Goal: Task Accomplishment & Management: Manage account settings

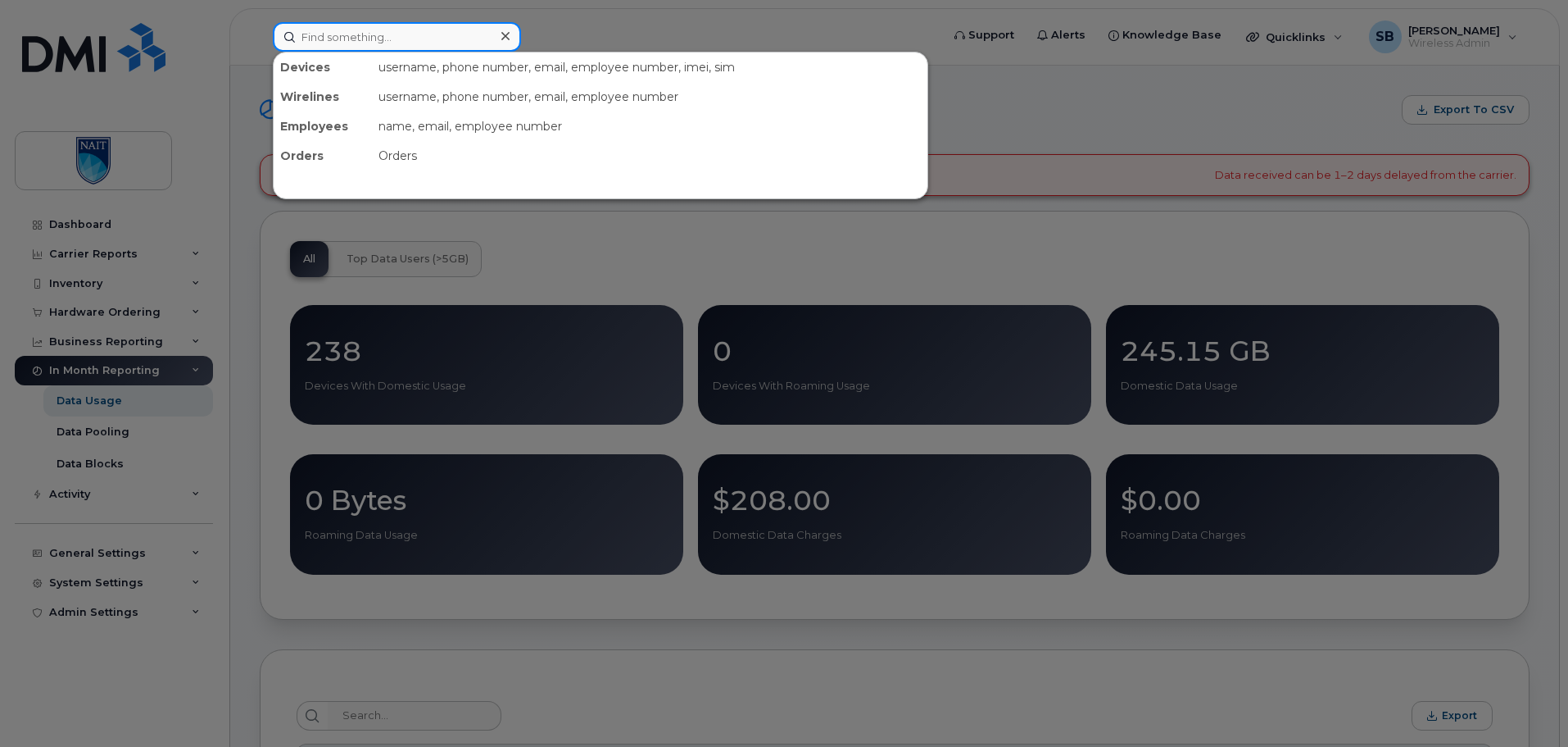
click at [338, 42] on input at bounding box center [397, 37] width 249 height 30
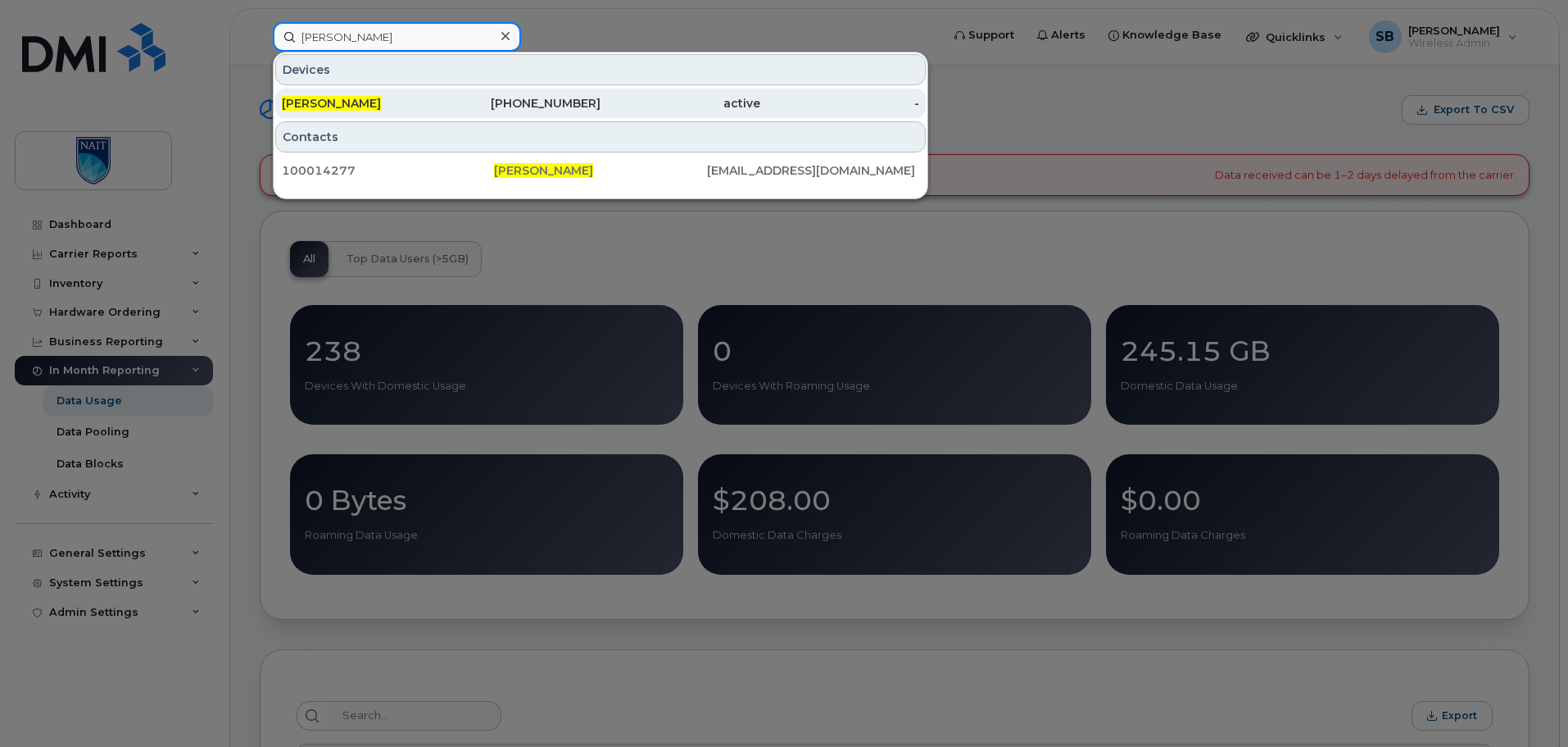
type input "mark veis"
click at [342, 93] on div "Mark Veis" at bounding box center [362, 104] width 160 height 30
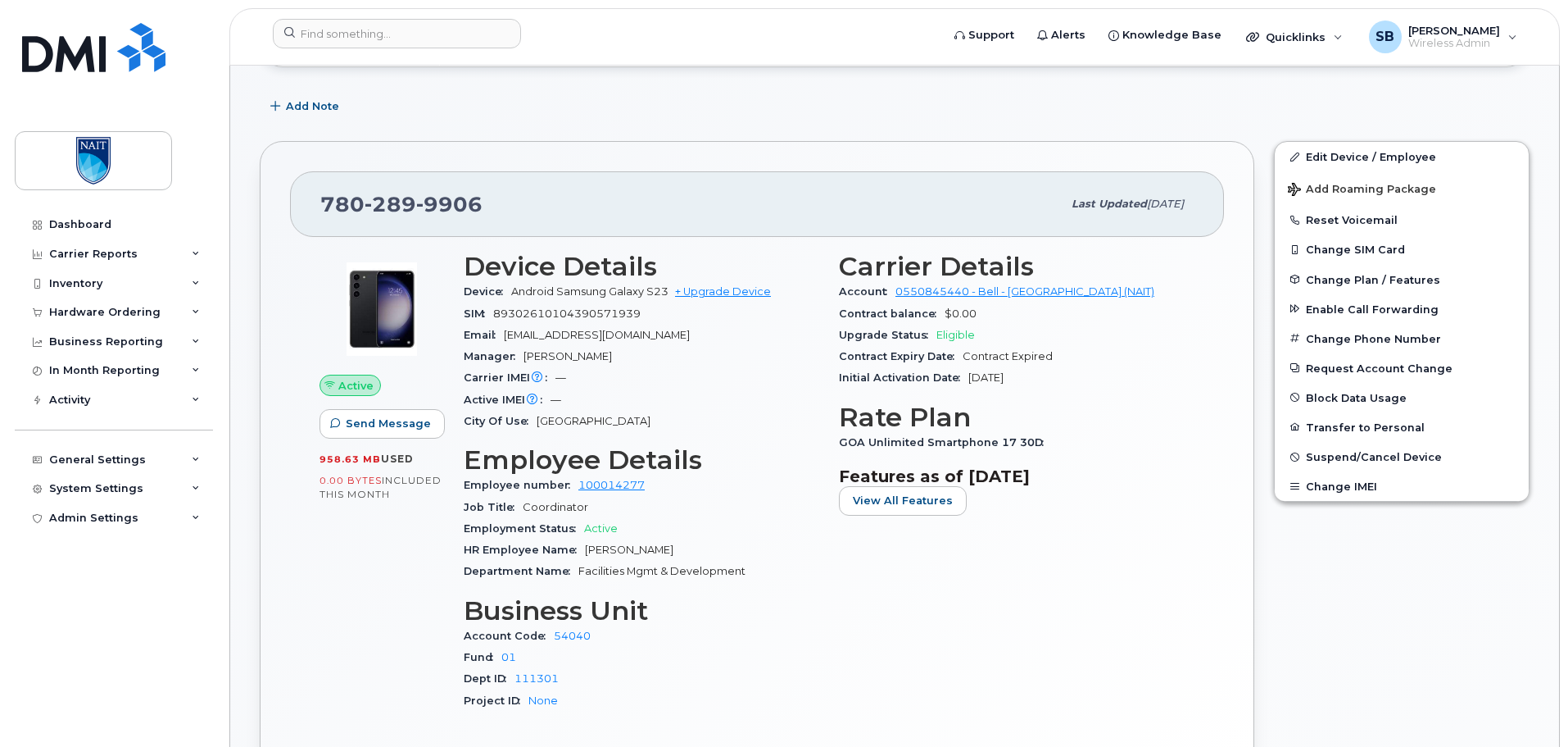
scroll to position [409, 0]
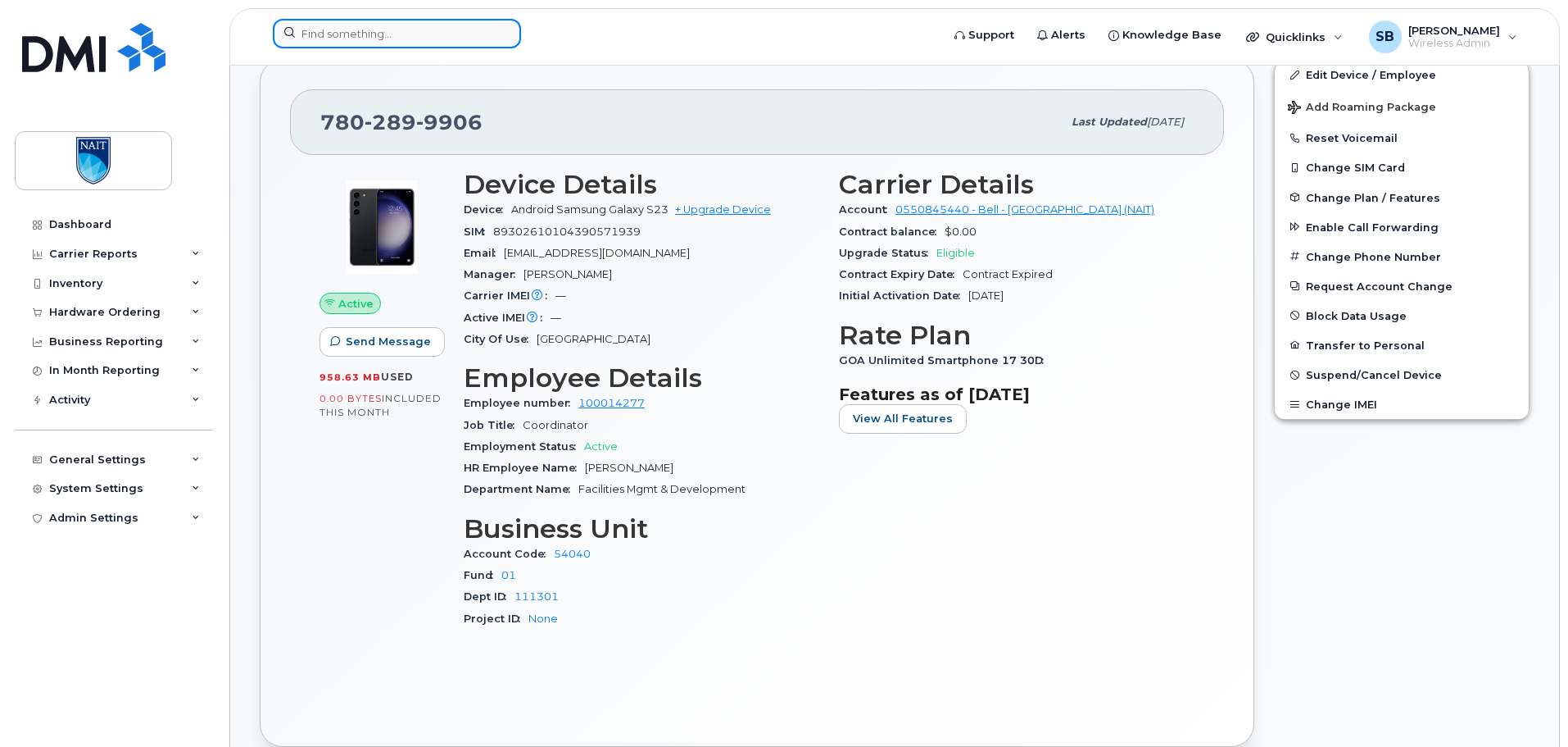
click at [346, 35] on input at bounding box center [397, 34] width 249 height 30
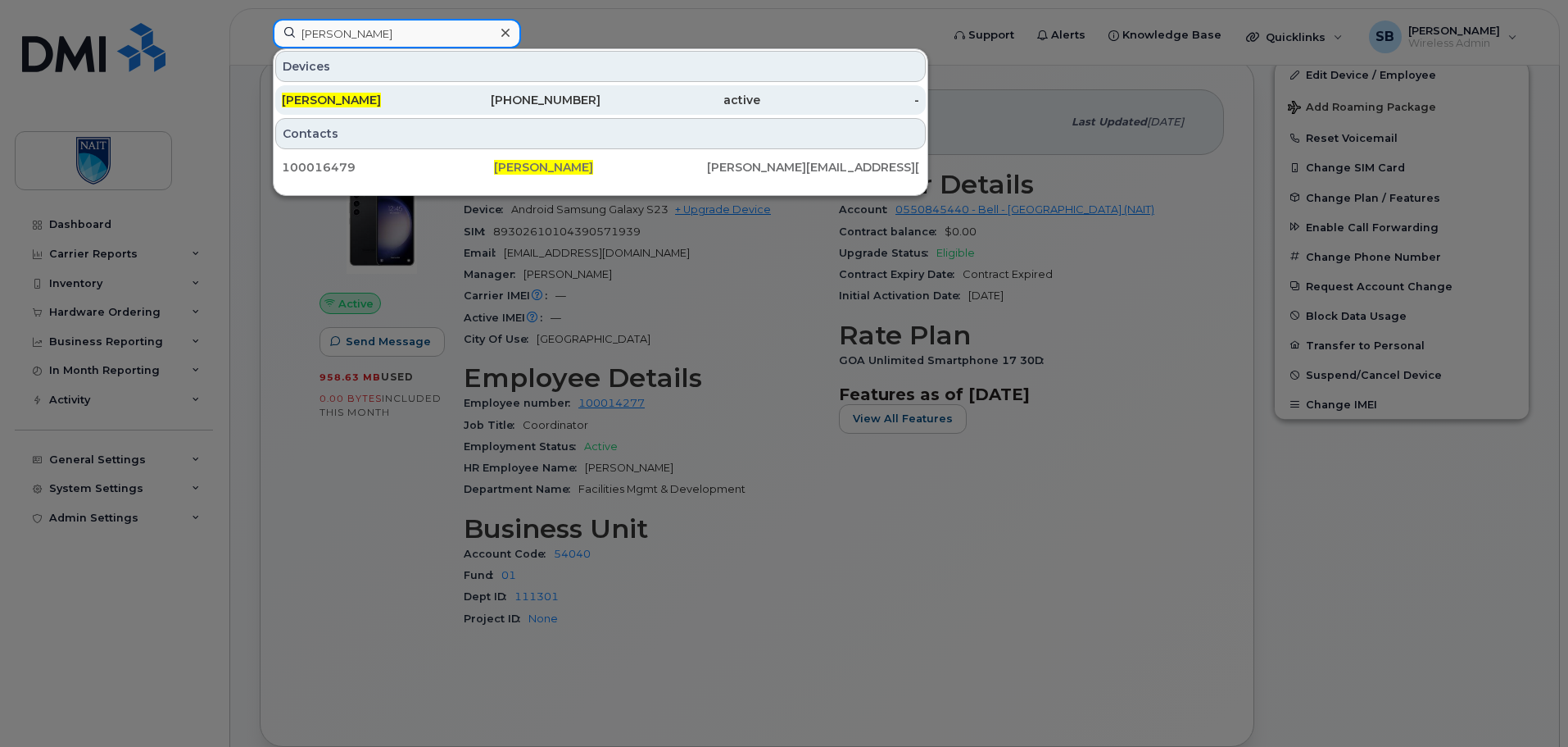
type input "cody james"
click at [388, 96] on div "[PERSON_NAME]" at bounding box center [362, 100] width 160 height 17
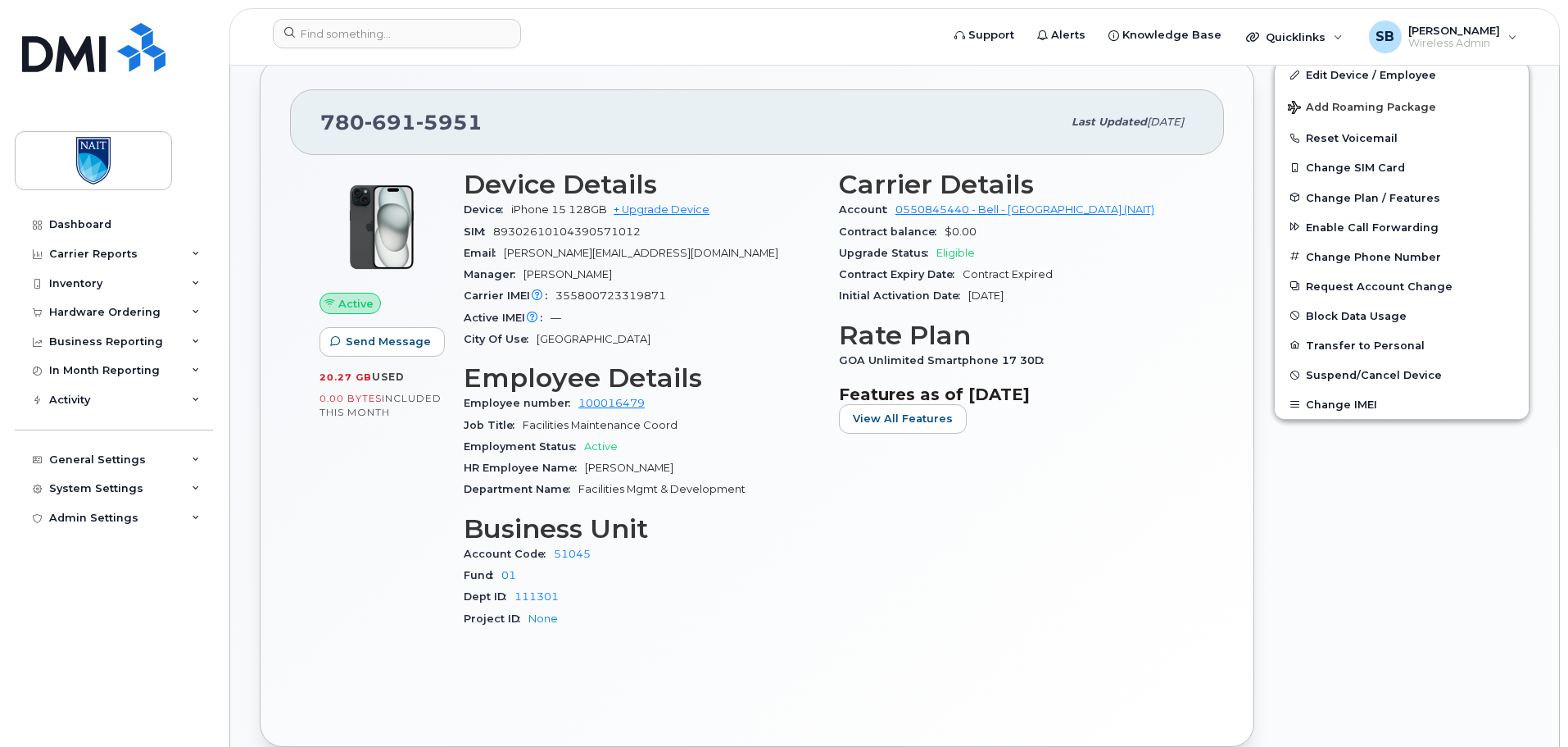
scroll to position [328, 0]
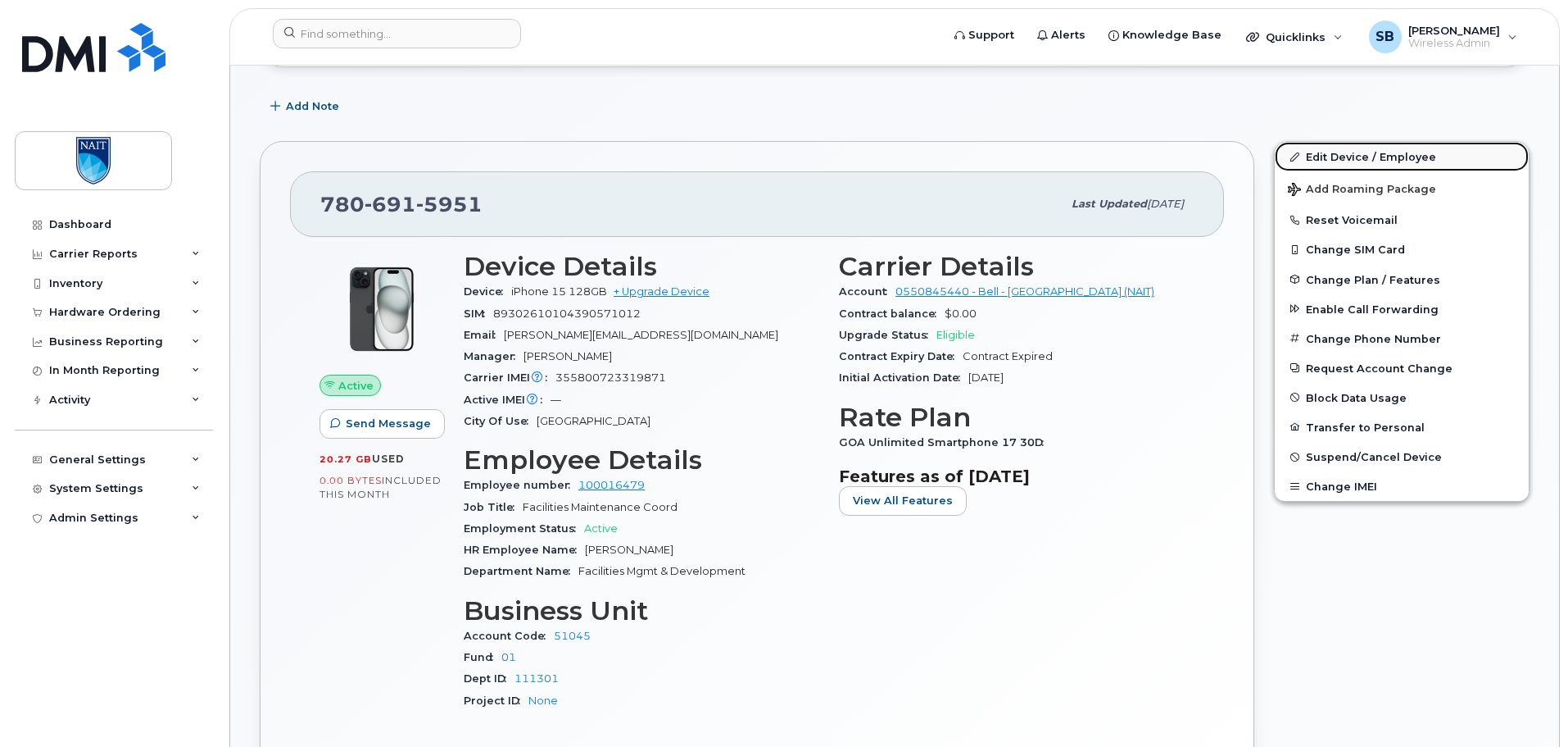
click at [1416, 149] on link "Edit Device / Employee" at bounding box center [1402, 157] width 254 height 30
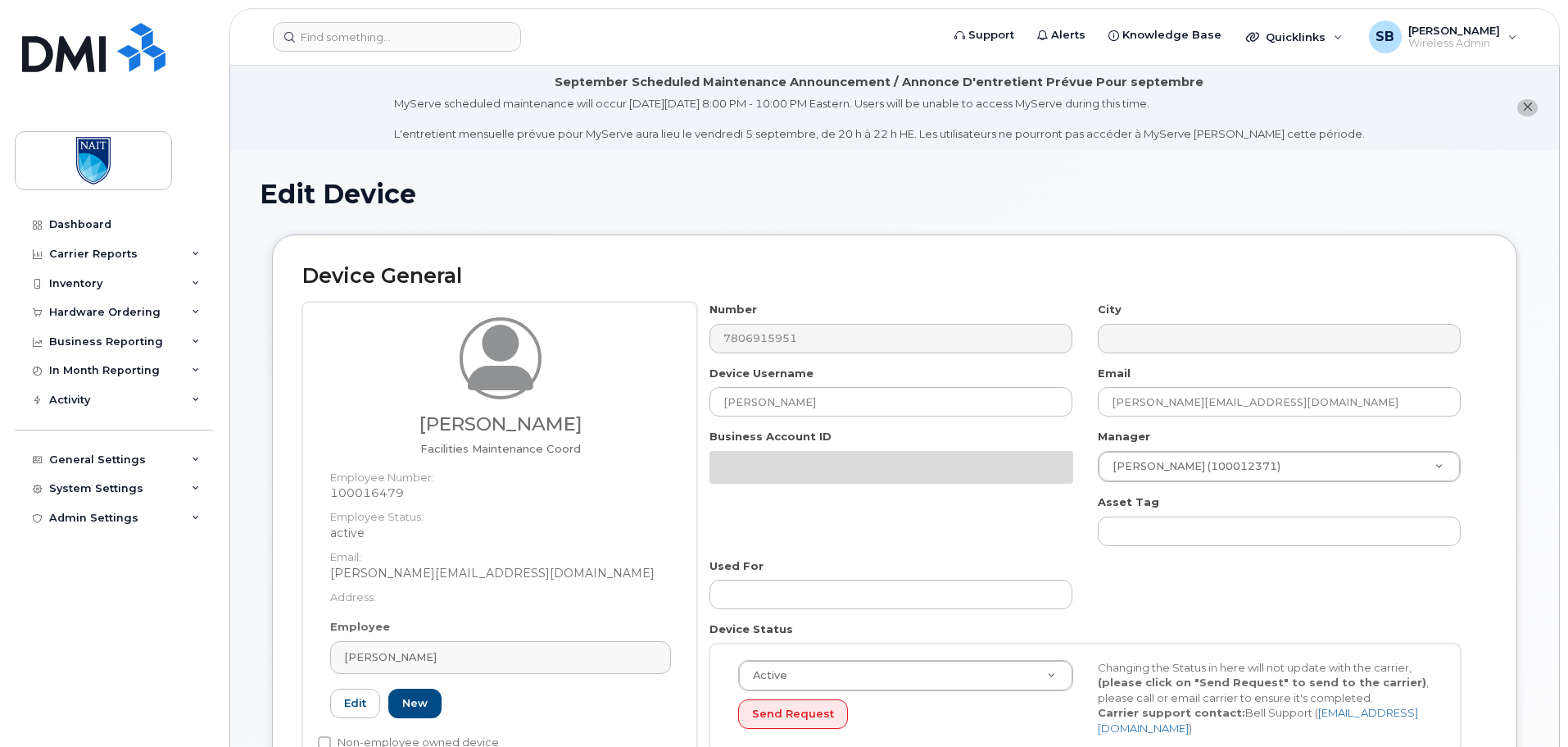
select select "29461498"
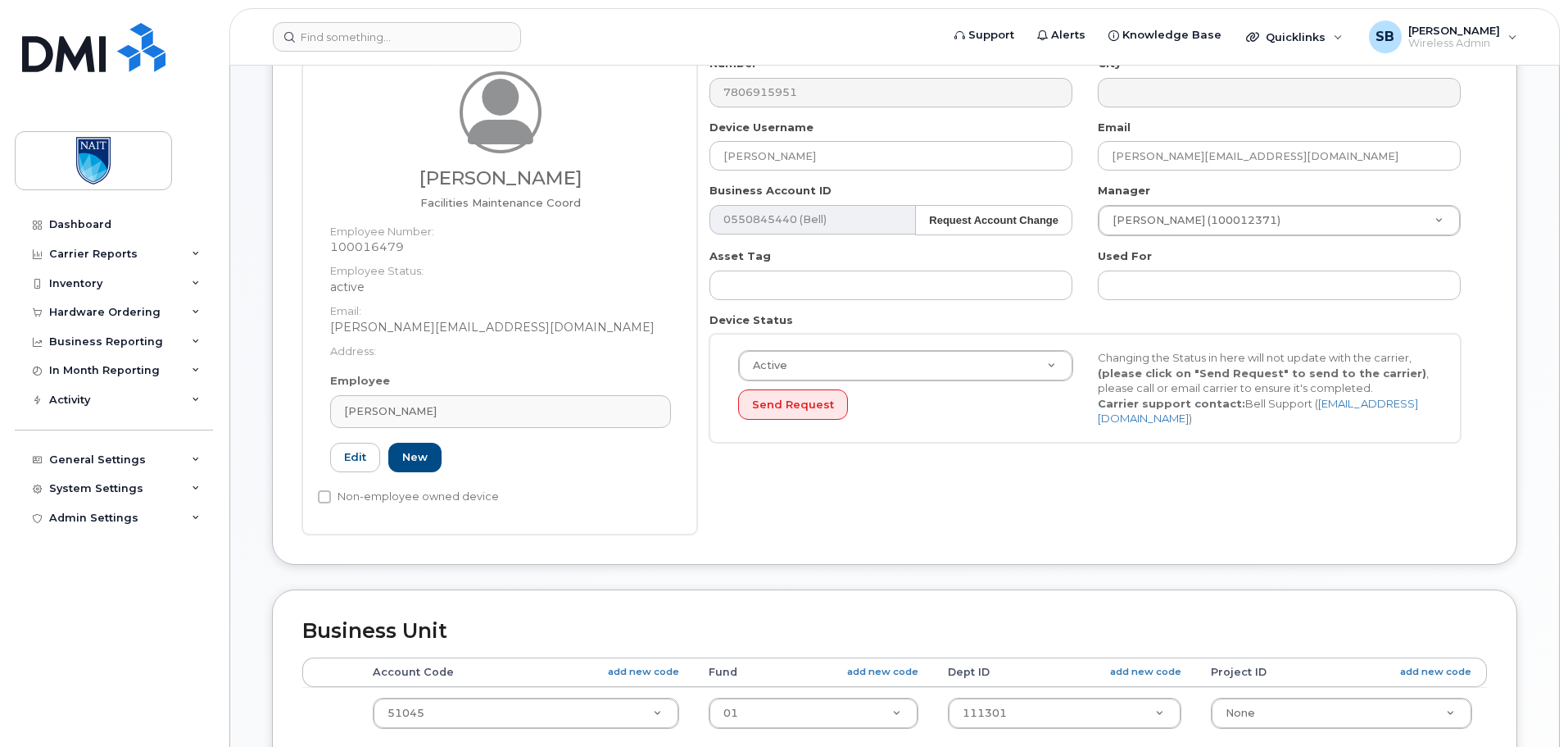
scroll to position [492, 0]
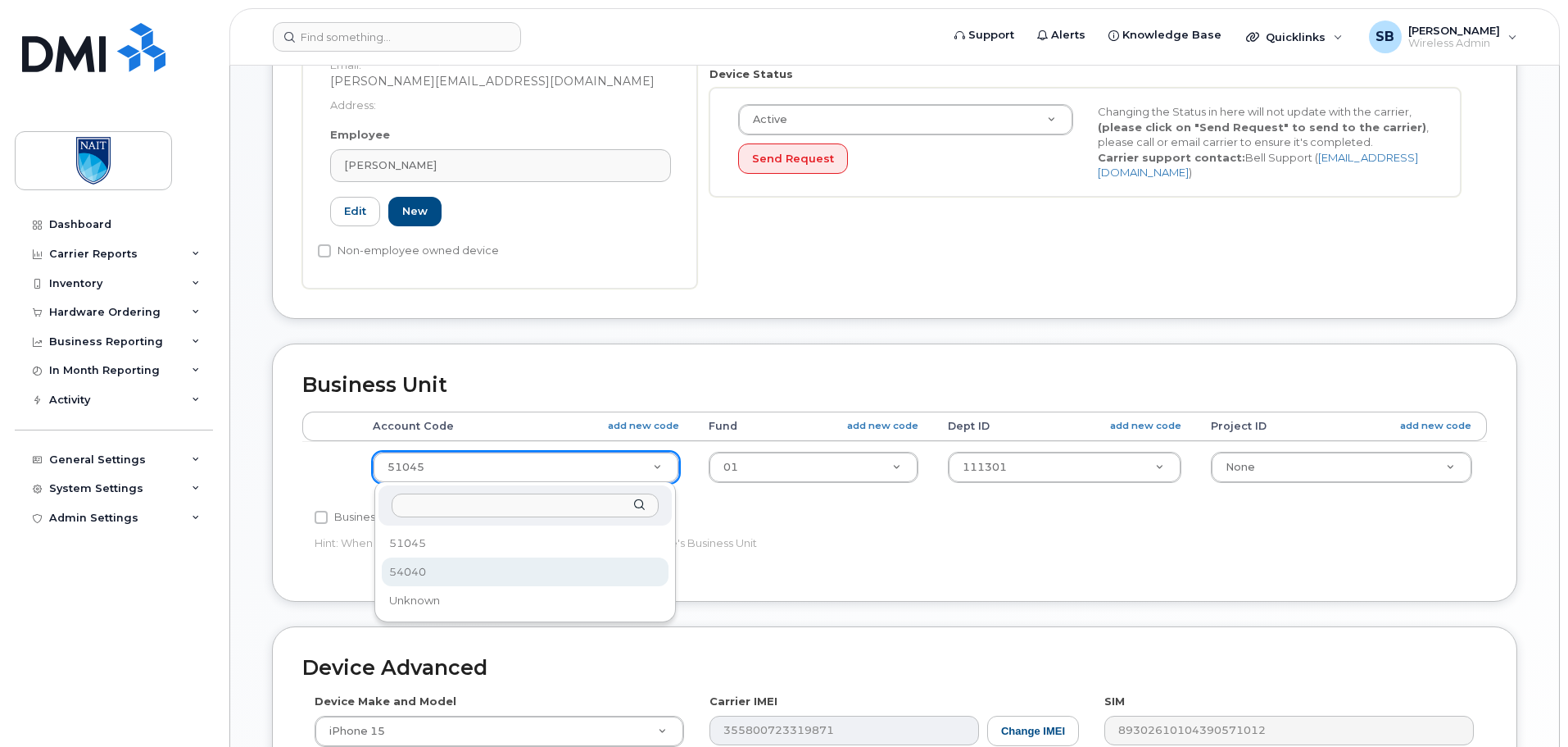
select select "29473126"
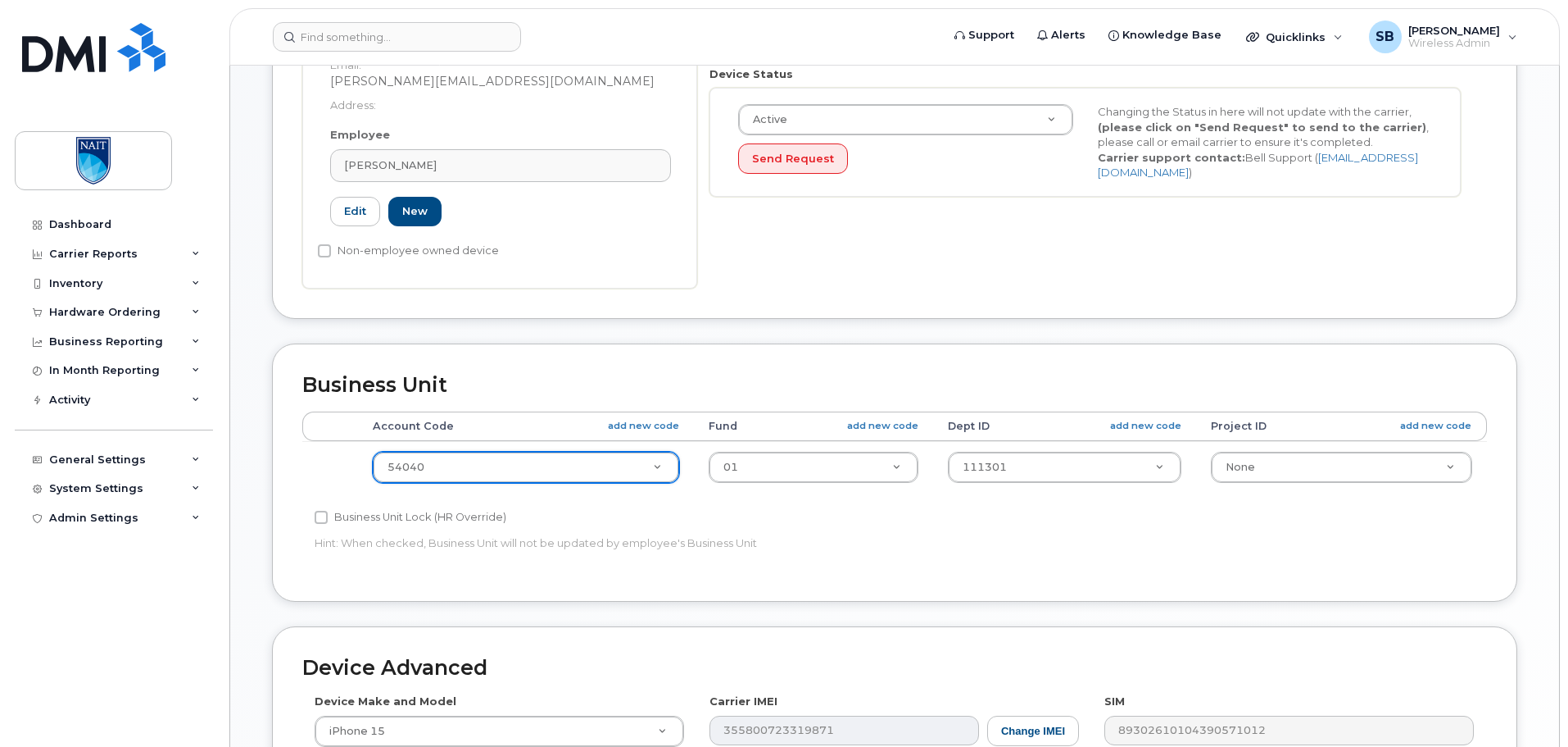
scroll to position [860, 0]
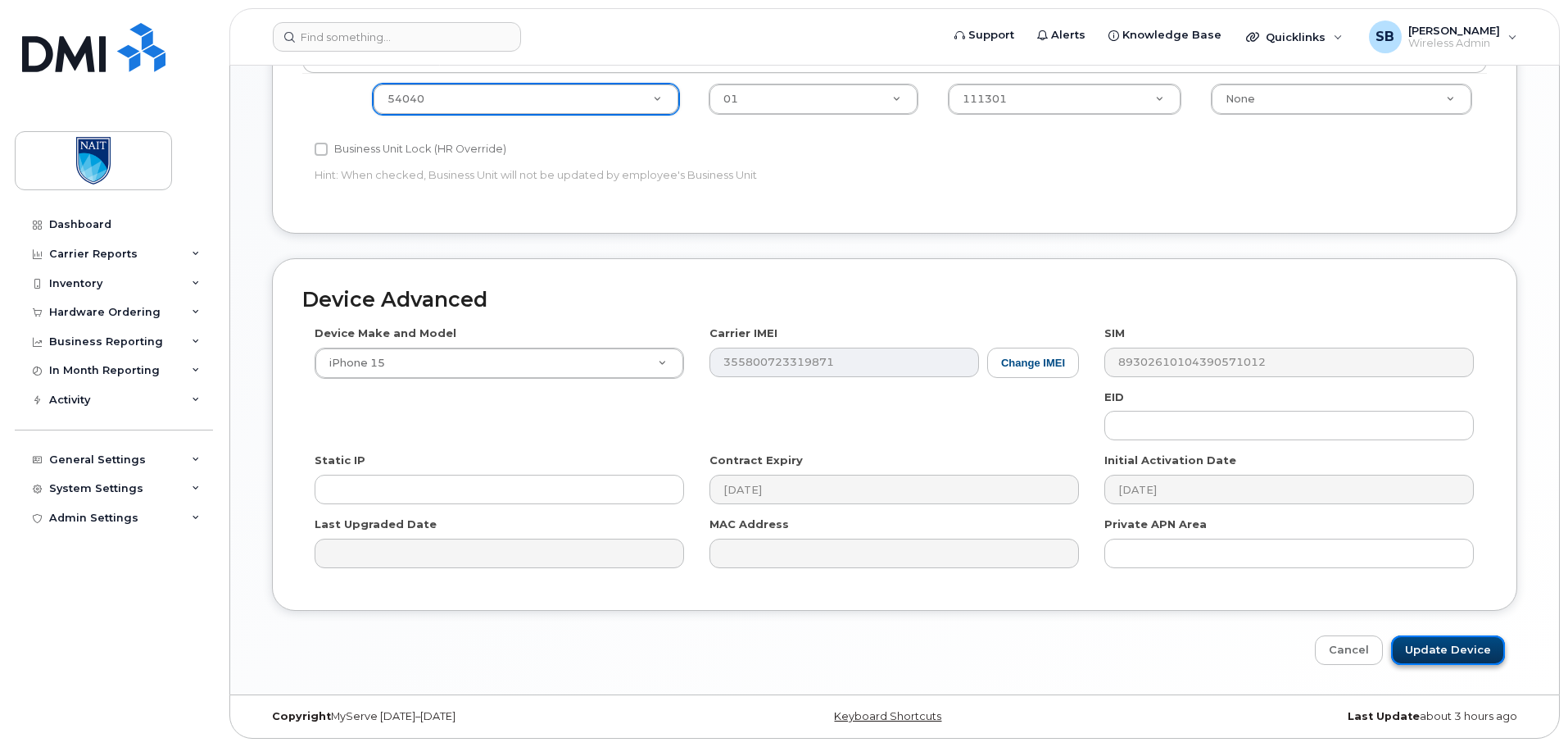
click at [1461, 641] on input "Update Device" at bounding box center [1448, 650] width 114 height 30
type input "Saving..."
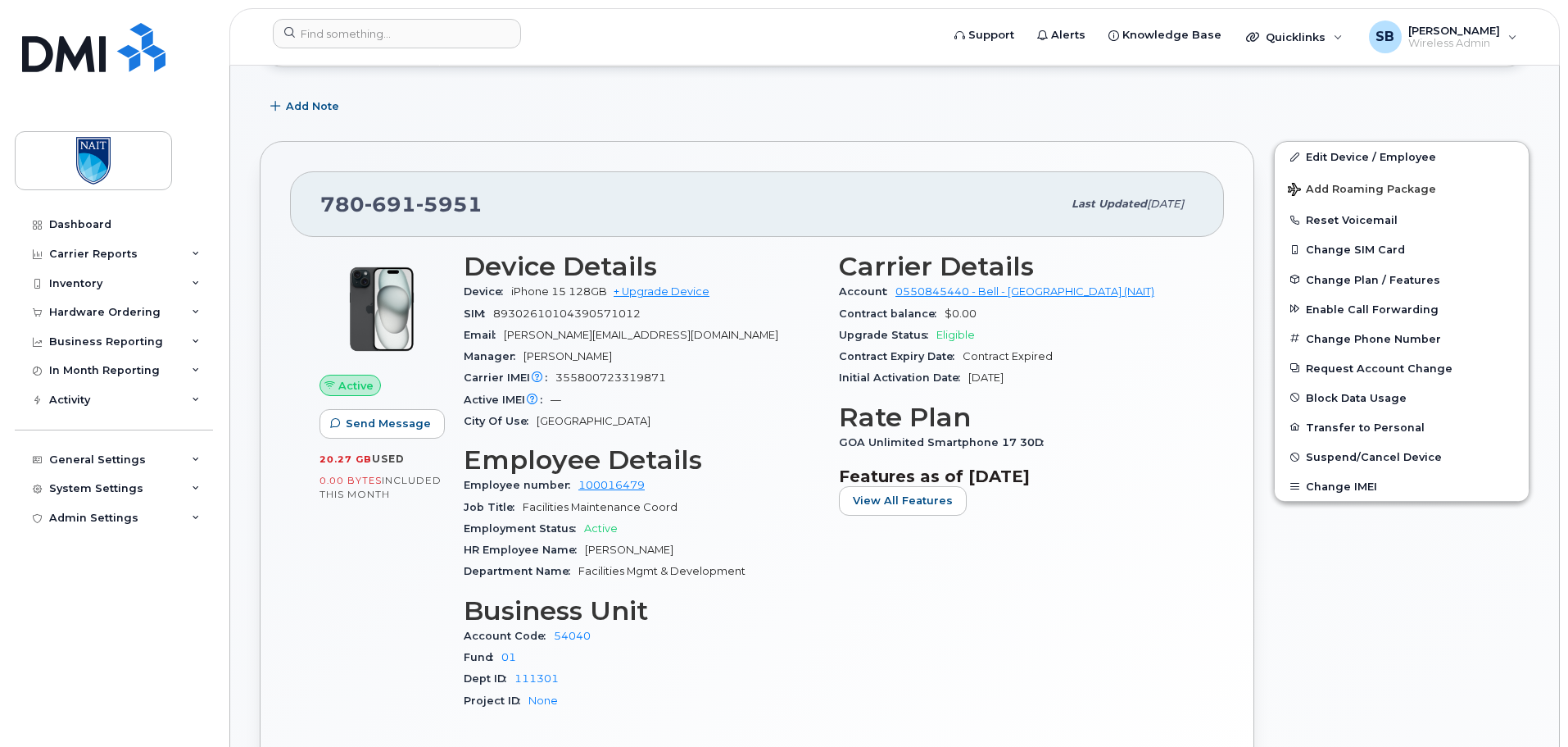
scroll to position [409, 0]
